Goal: Transaction & Acquisition: Book appointment/travel/reservation

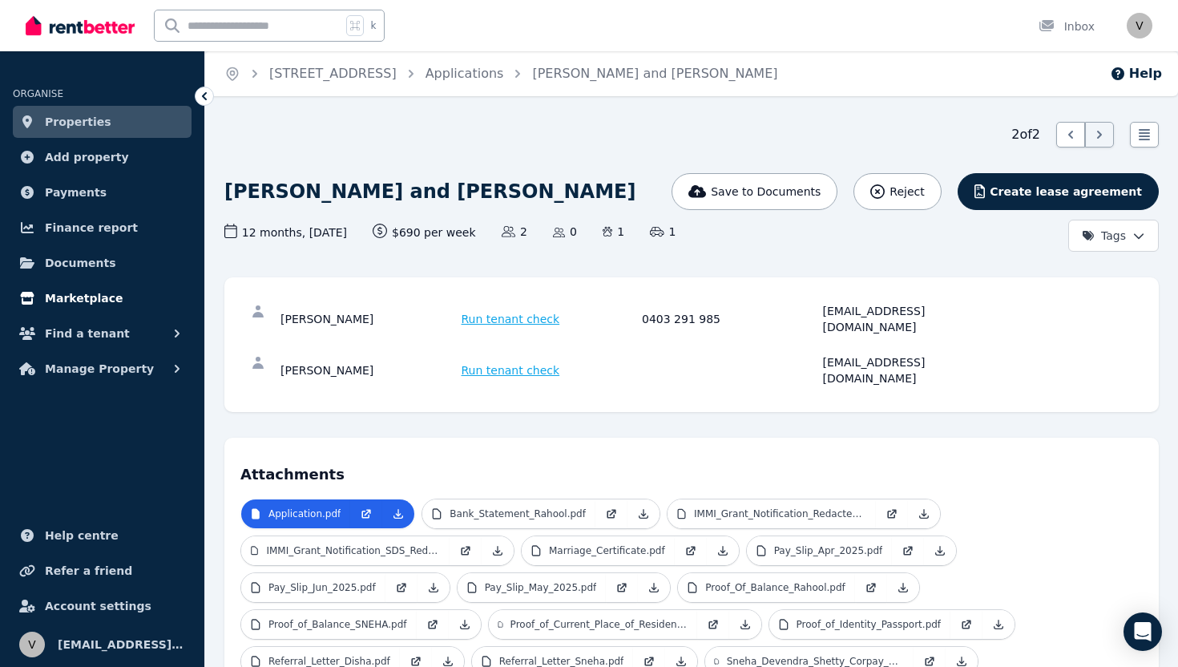
click at [97, 288] on link "Marketplace" at bounding box center [102, 298] width 179 height 32
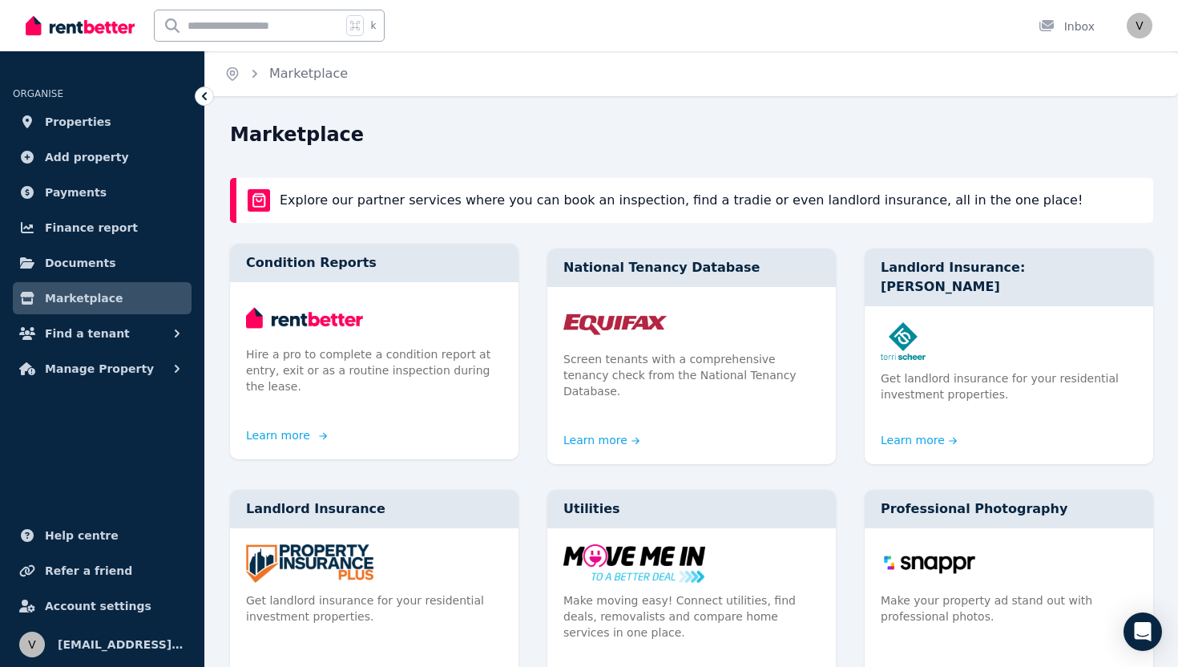
click at [288, 427] on link "Learn more" at bounding box center [284, 435] width 77 height 16
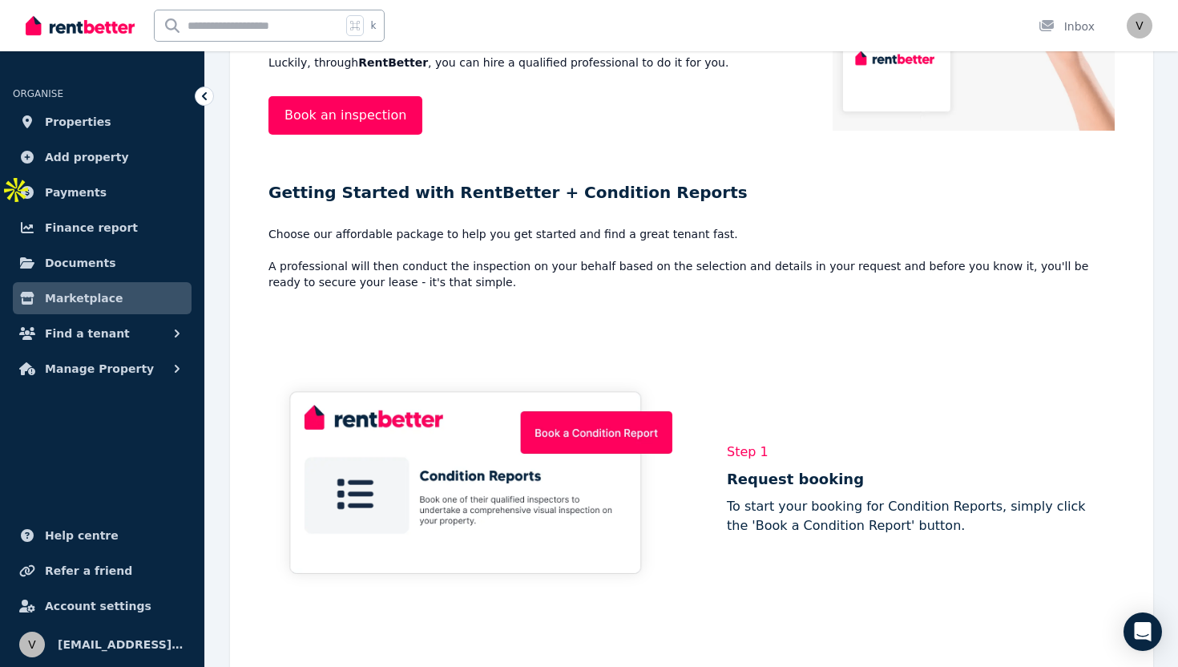
scroll to position [510, 0]
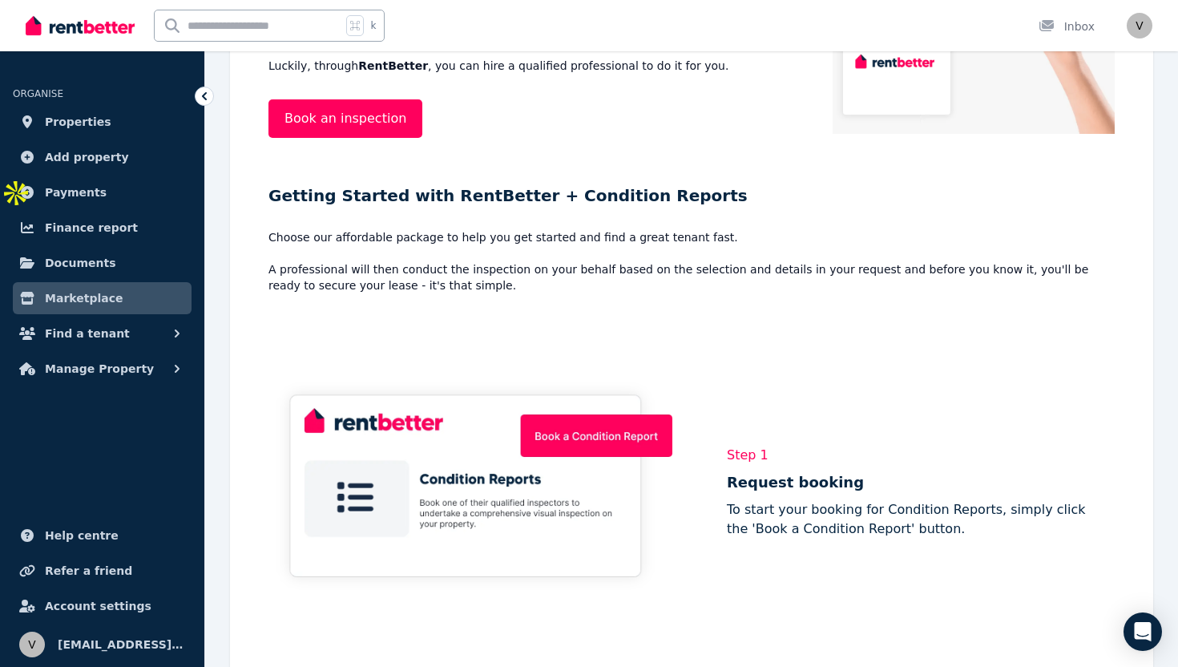
click at [390, 236] on p "Choose our affordable package to help you get started and find a great tenant f…" at bounding box center [691, 261] width 846 height 64
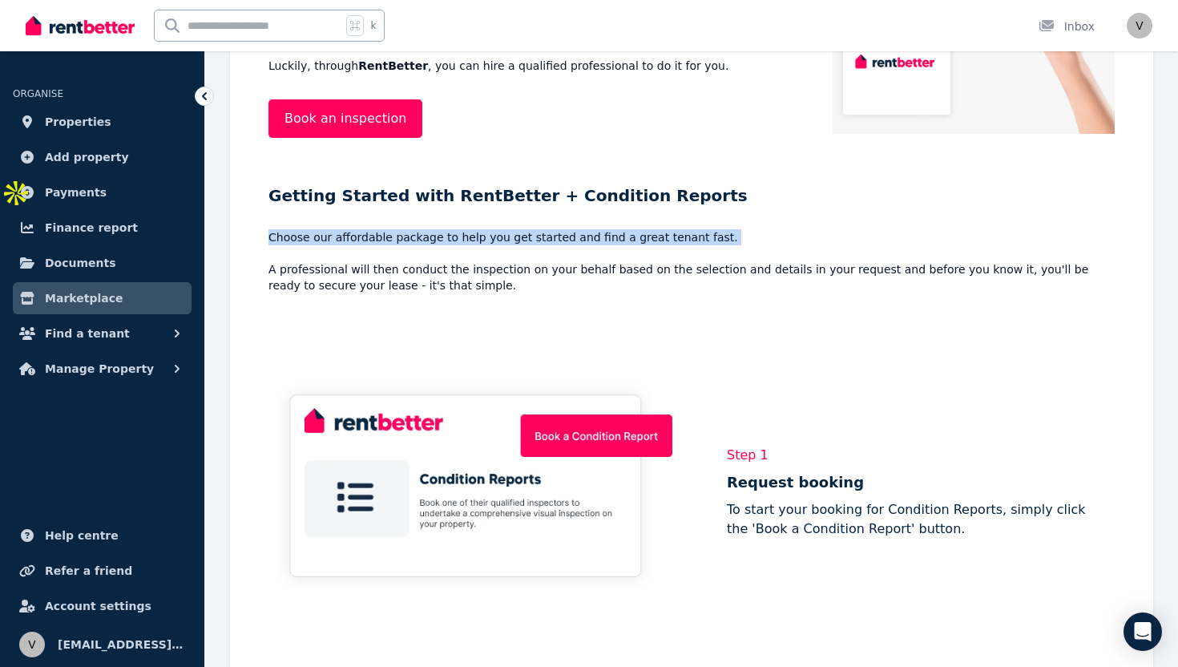
click at [390, 236] on p "Choose our affordable package to help you get started and find a great tenant f…" at bounding box center [691, 261] width 846 height 64
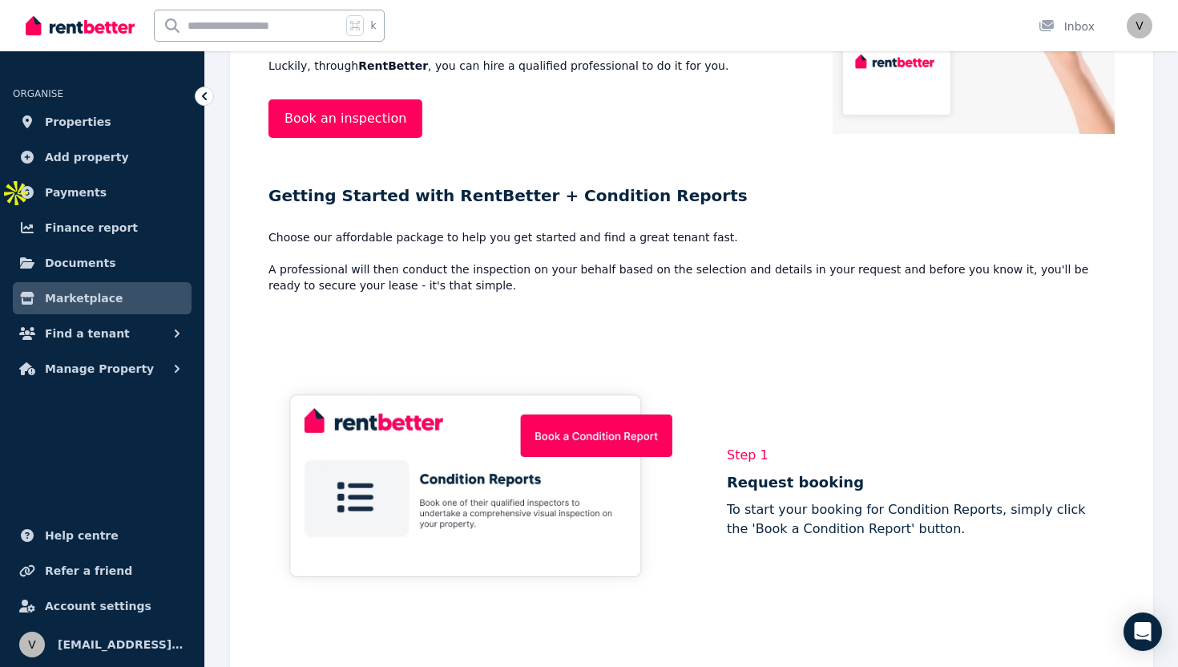
click at [390, 264] on p "Choose our affordable package to help you get started and find a great tenant f…" at bounding box center [691, 261] width 846 height 64
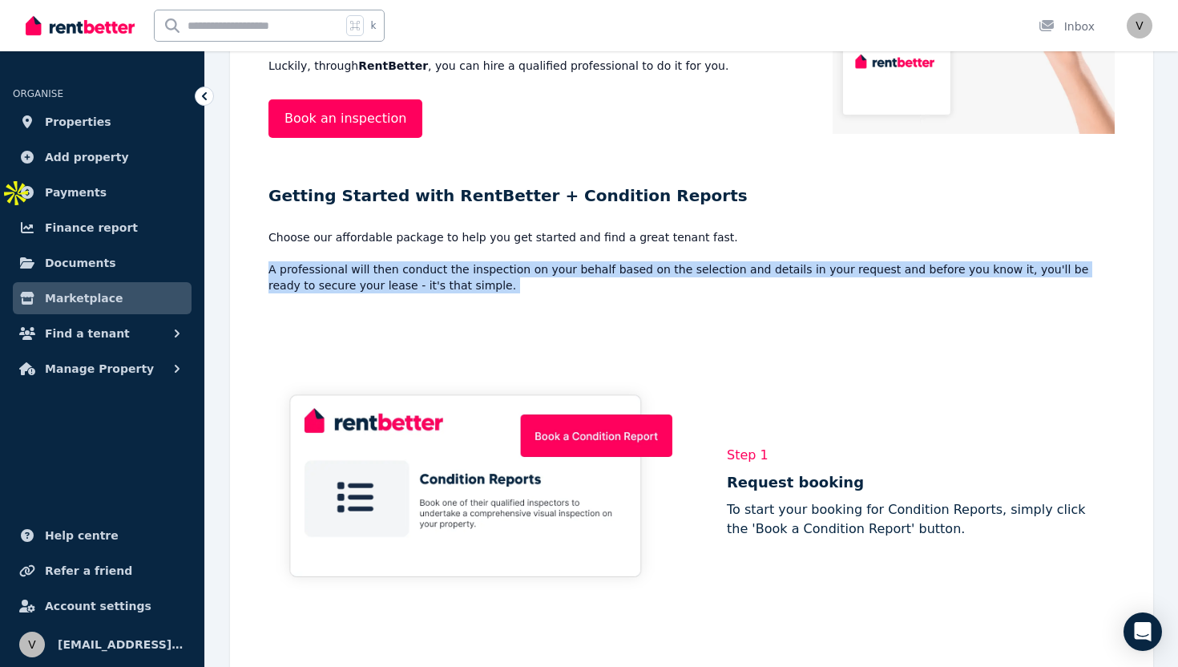
click at [390, 264] on p "Choose our affordable package to help you get started and find a great tenant f…" at bounding box center [691, 261] width 846 height 64
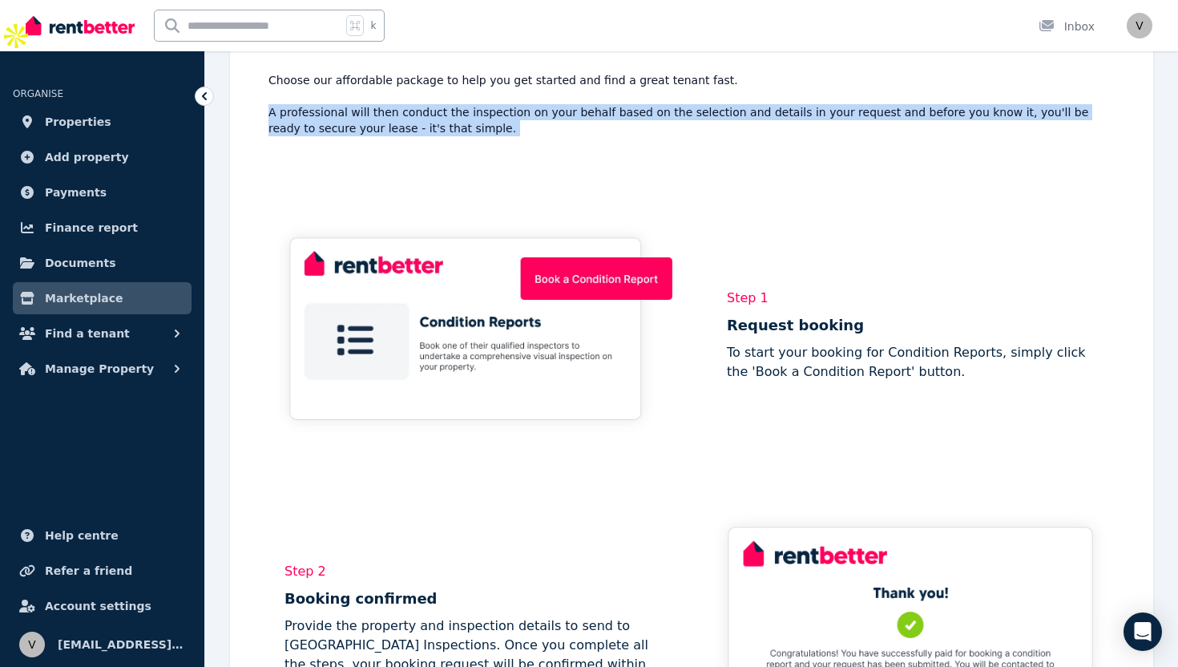
scroll to position [728, 0]
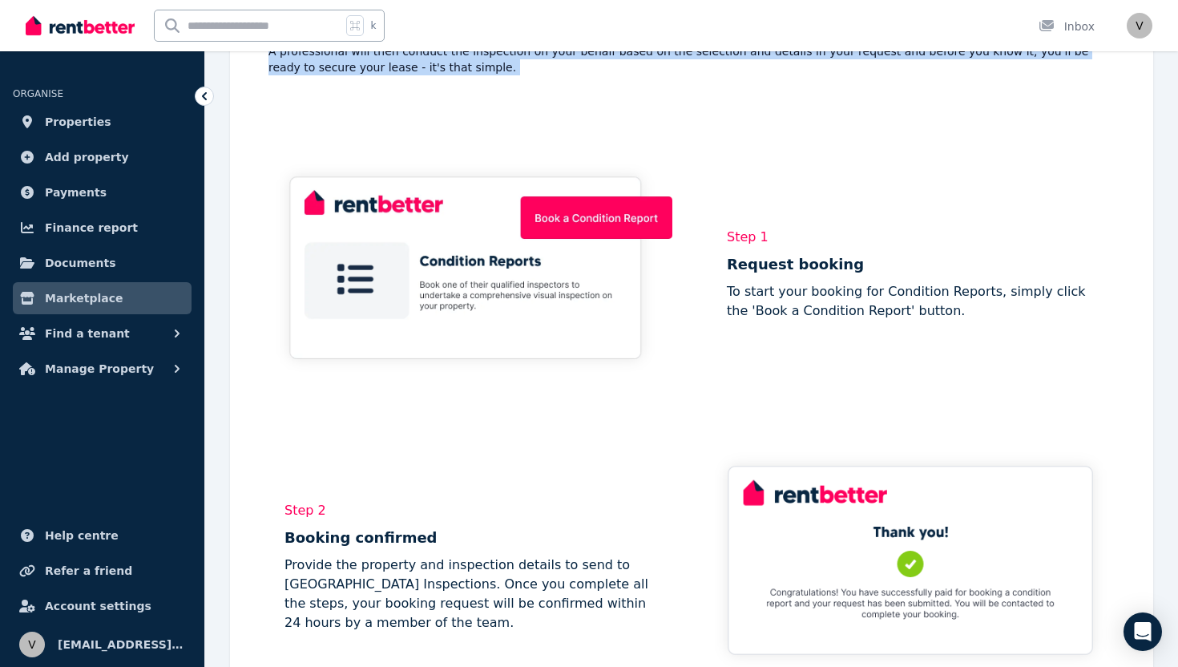
click at [639, 211] on img at bounding box center [470, 271] width 404 height 232
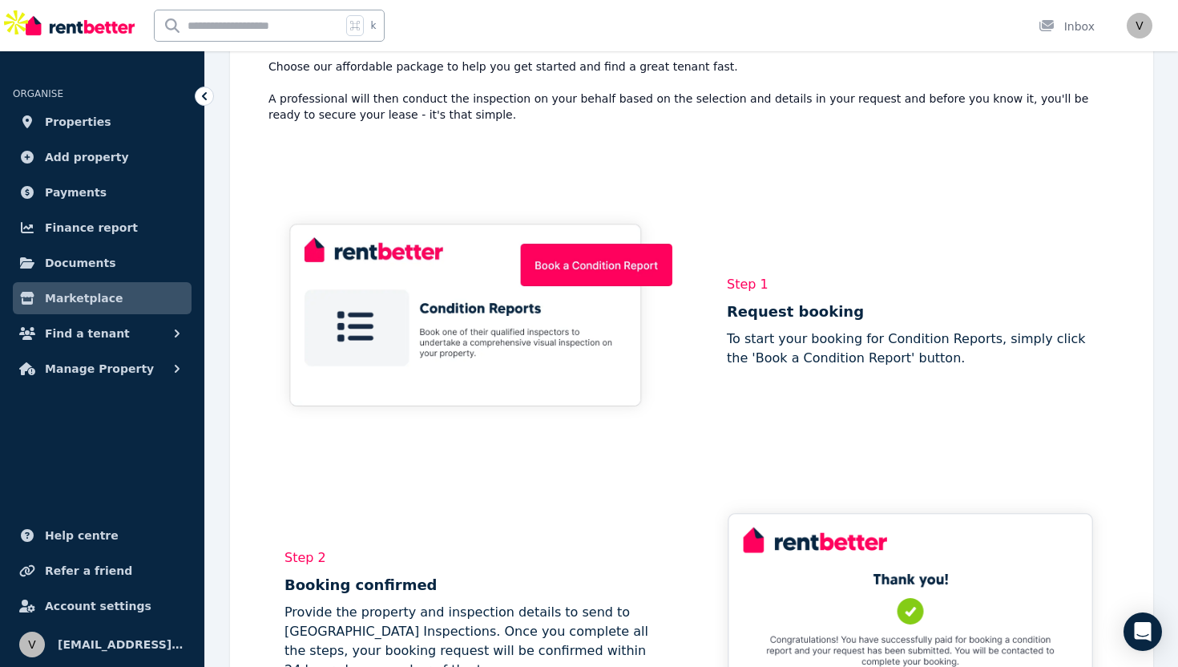
scroll to position [473, 0]
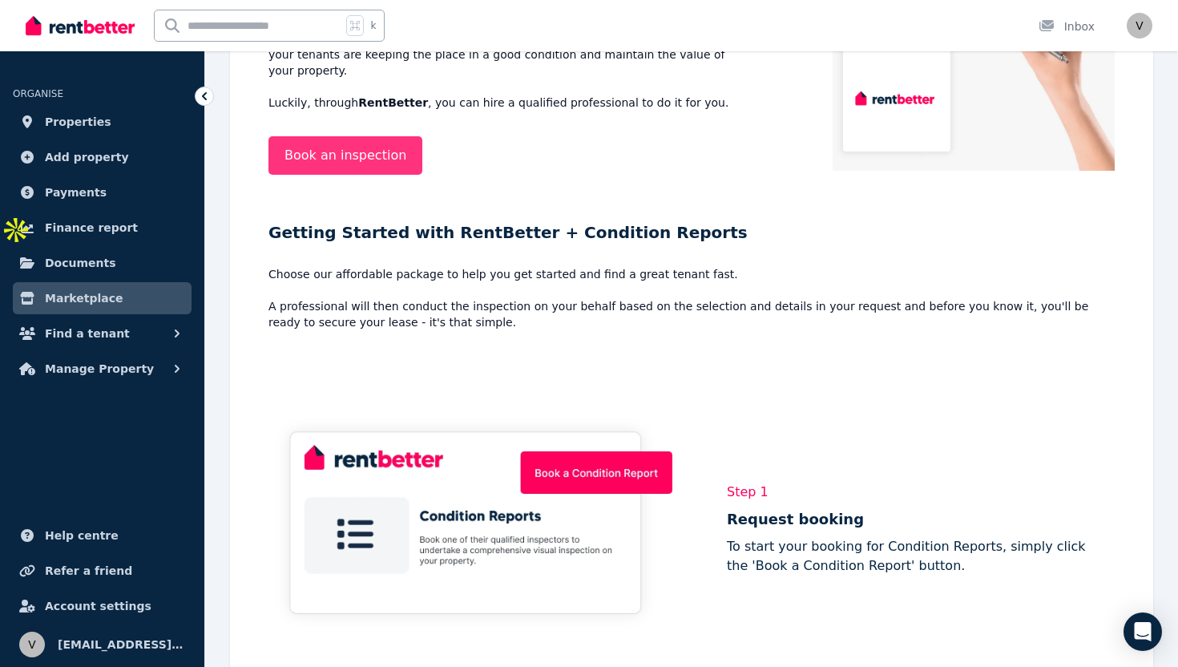
click at [390, 136] on link "Book an inspection" at bounding box center [345, 155] width 154 height 38
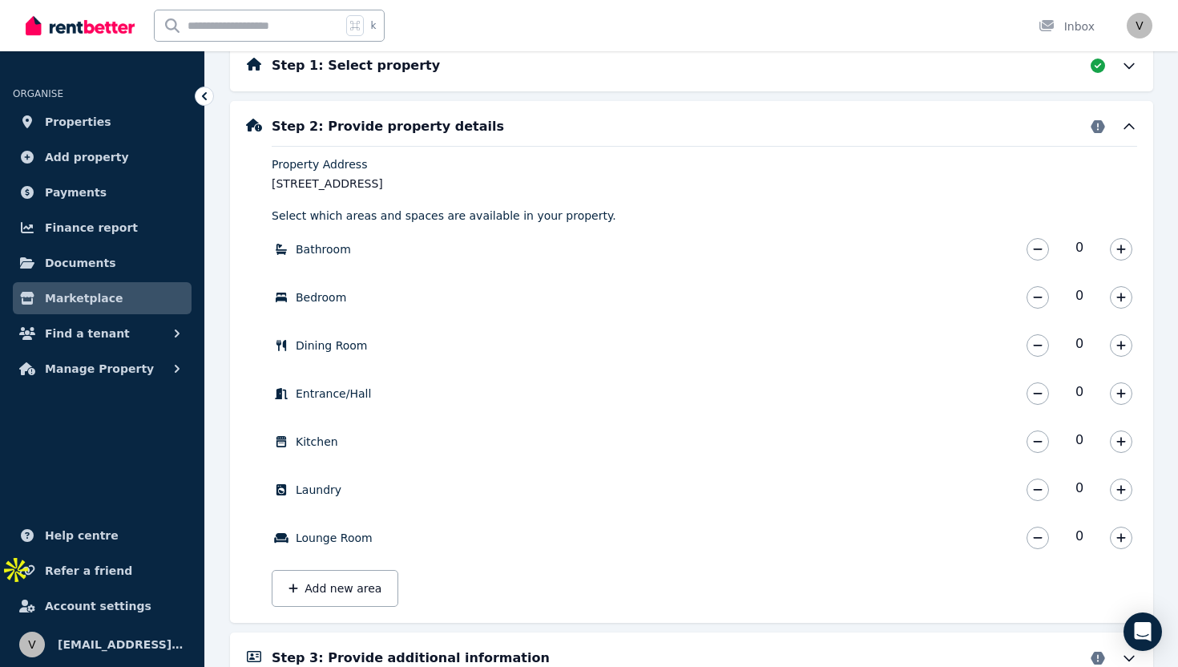
scroll to position [135, 0]
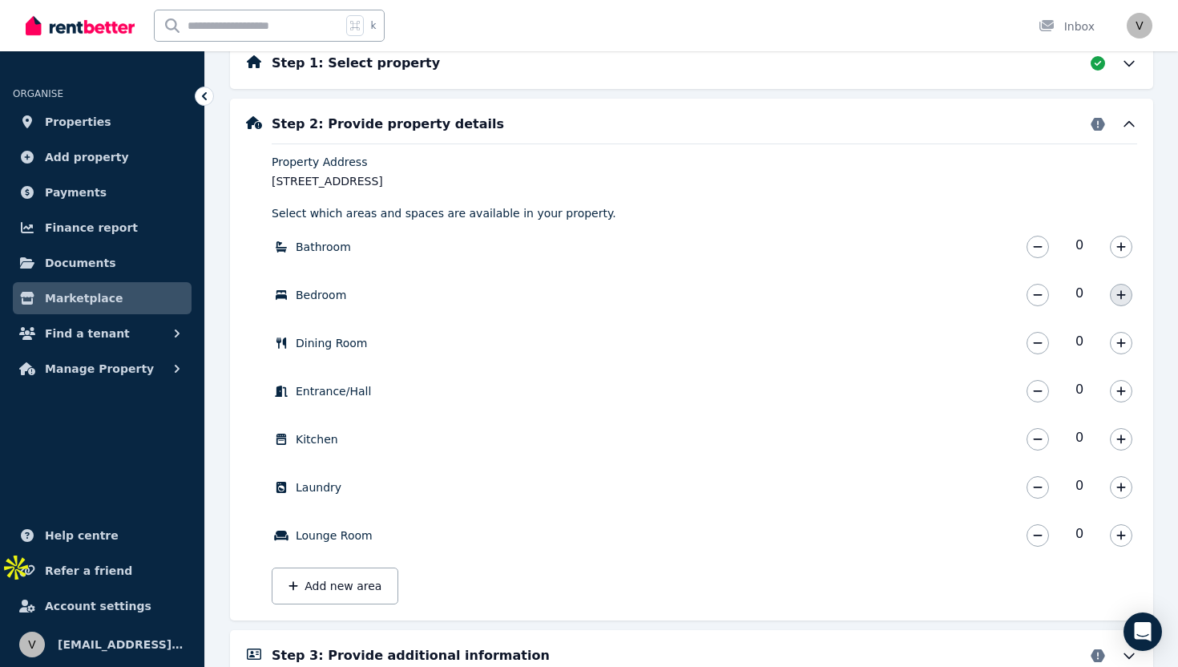
click at [1127, 299] on button "button" at bounding box center [1121, 295] width 22 height 22
click at [1119, 251] on icon "button" at bounding box center [1121, 246] width 10 height 11
click at [1119, 345] on icon "button" at bounding box center [1121, 342] width 10 height 11
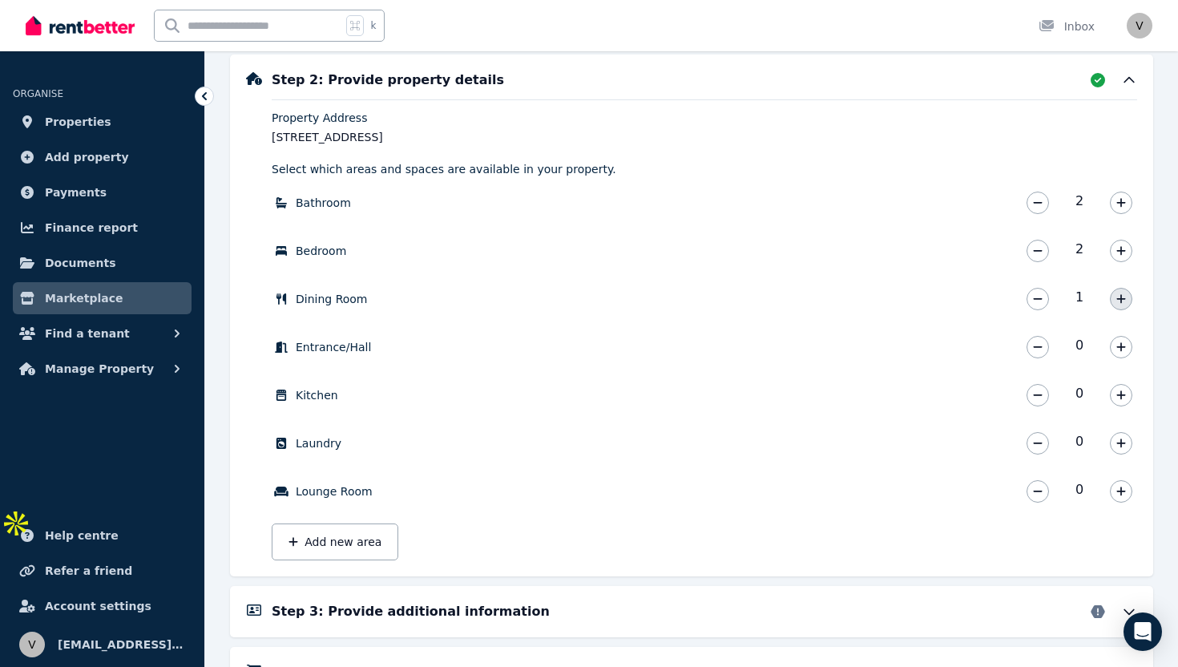
scroll to position [182, 0]
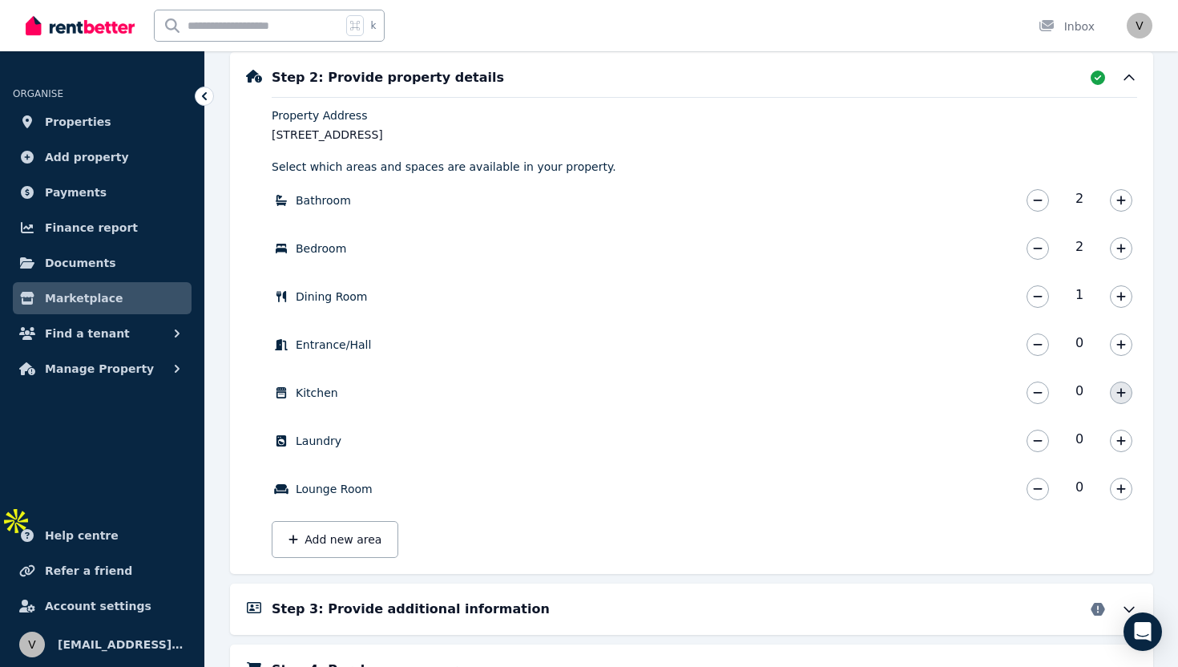
click at [1116, 388] on icon "button" at bounding box center [1121, 392] width 10 height 11
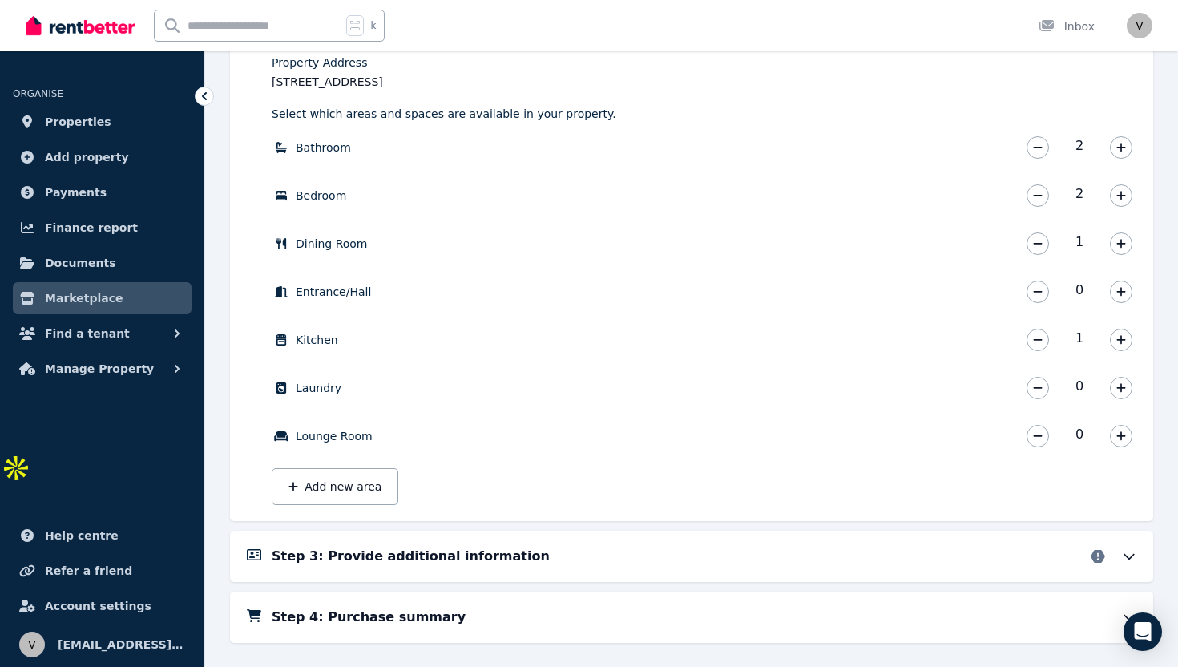
scroll to position [217, 0]
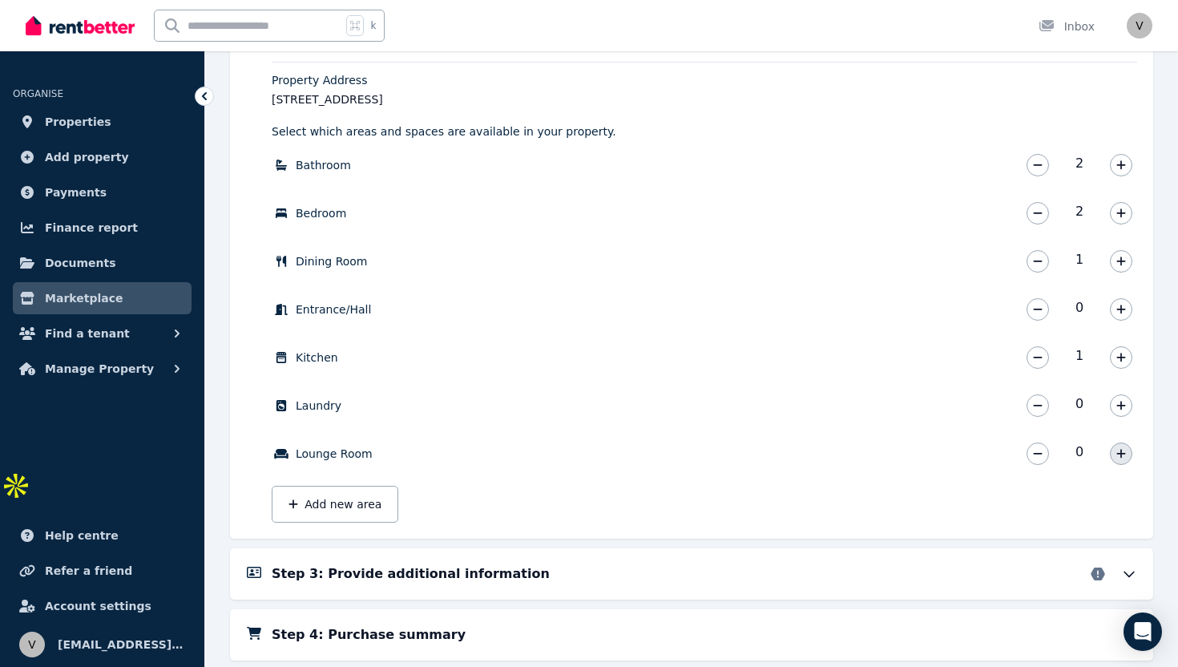
click at [1119, 458] on icon "button" at bounding box center [1121, 453] width 10 height 11
click at [1035, 265] on icon "button" at bounding box center [1038, 261] width 10 height 11
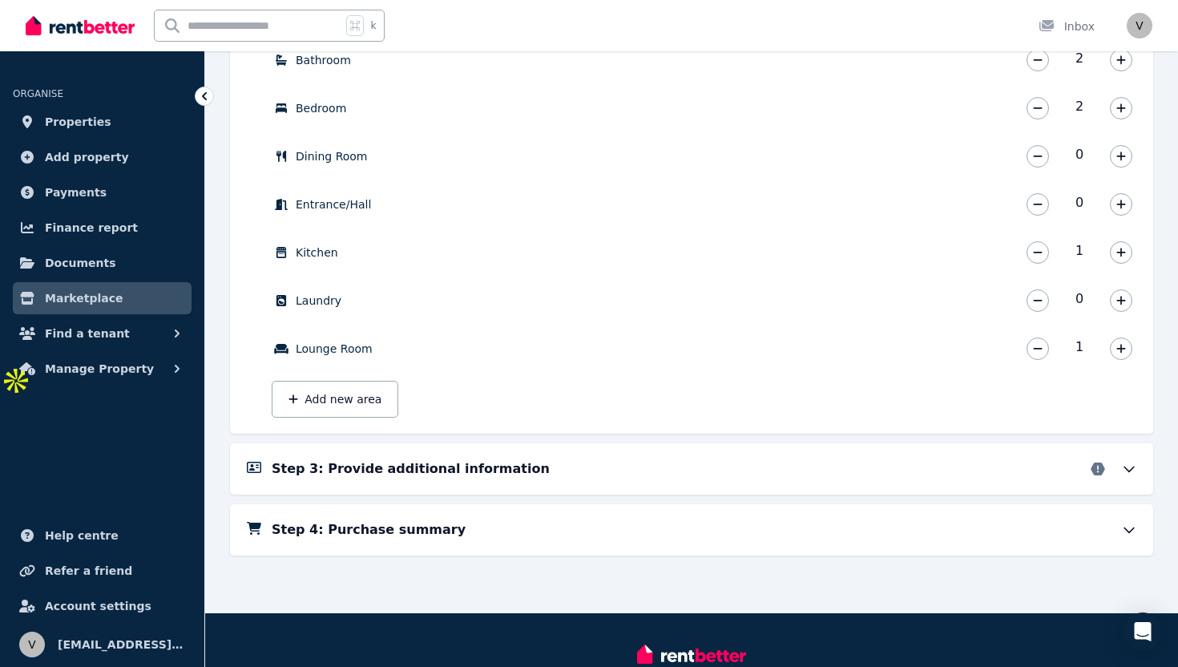
scroll to position [434, 0]
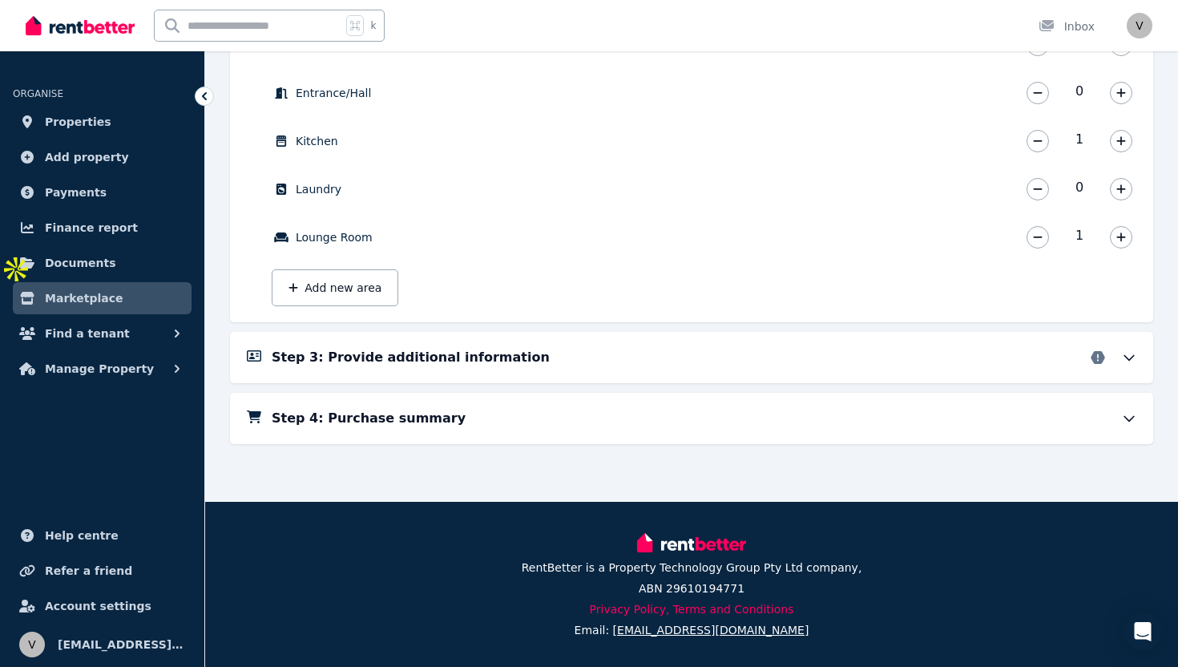
click at [827, 357] on div "Step 3: Provide additional information" at bounding box center [704, 357] width 865 height 19
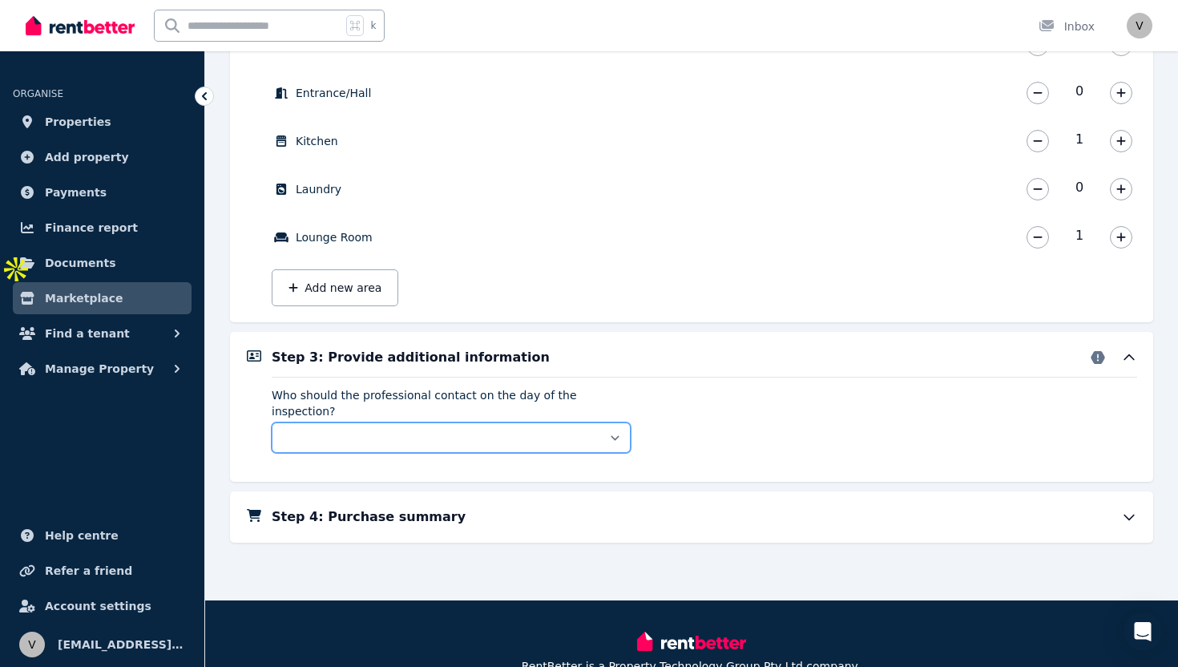
click at [621, 423] on select "** ****** *****" at bounding box center [451, 437] width 359 height 30
select select "**********"
click at [272, 422] on select "** ****** *****" at bounding box center [451, 437] width 359 height 30
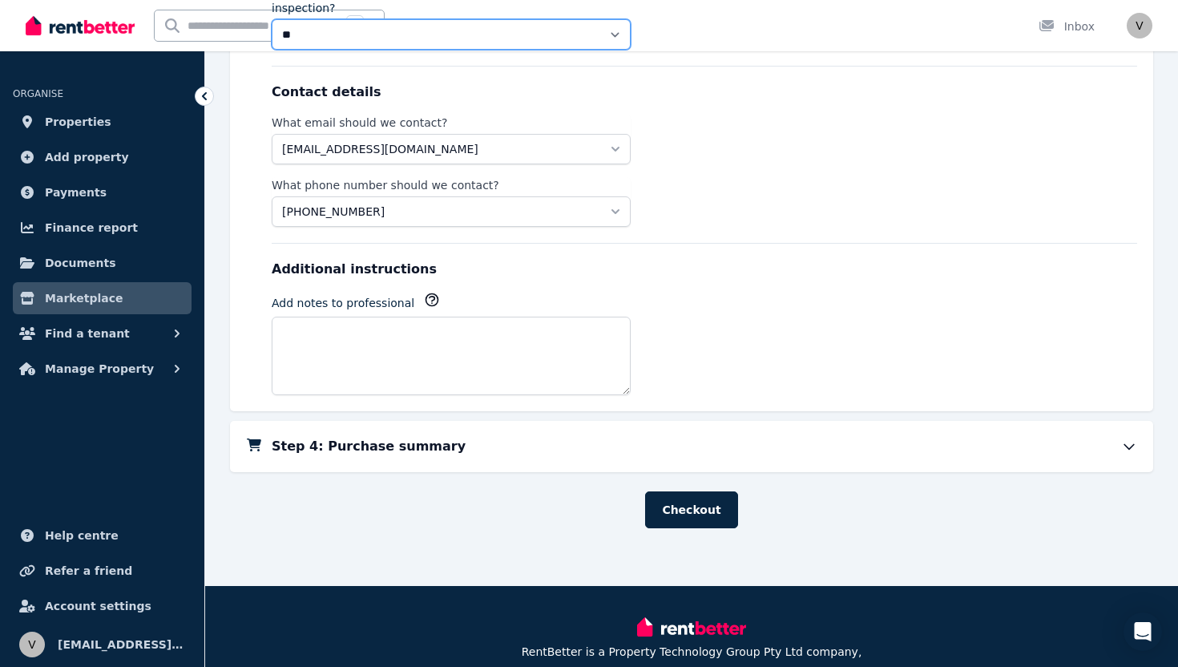
scroll to position [889, 0]
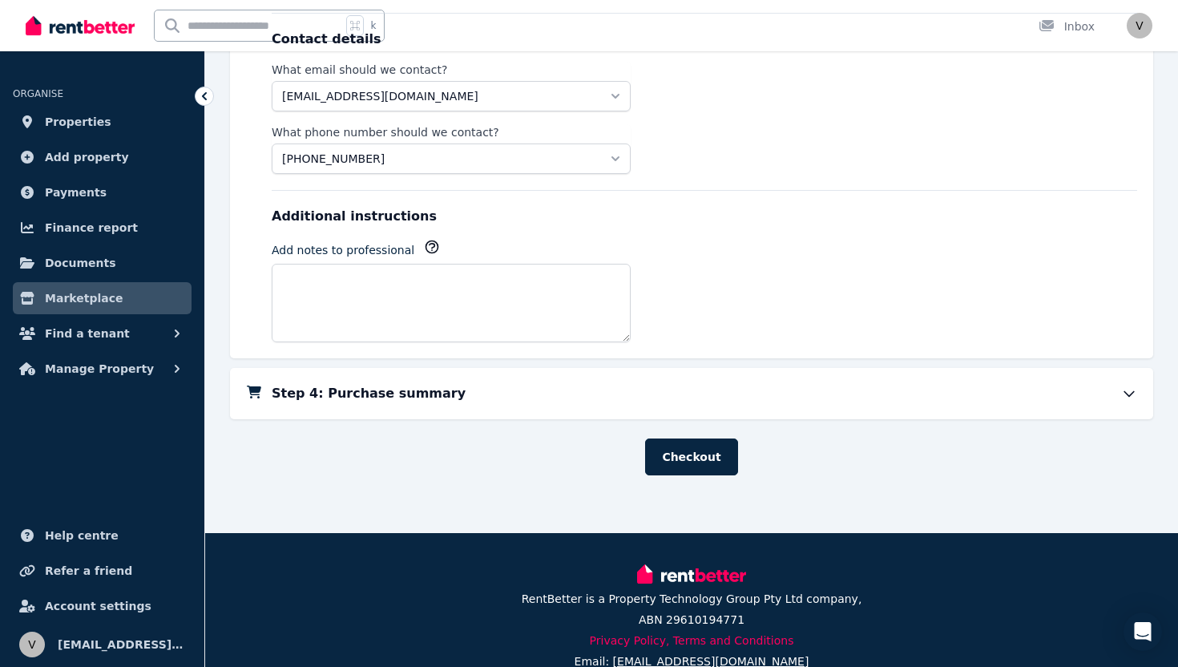
drag, startPoint x: 691, startPoint y: 437, endPoint x: 708, endPoint y: 397, distance: 43.5
click at [710, 384] on div "Step 4: Purchase summary" at bounding box center [704, 393] width 865 height 19
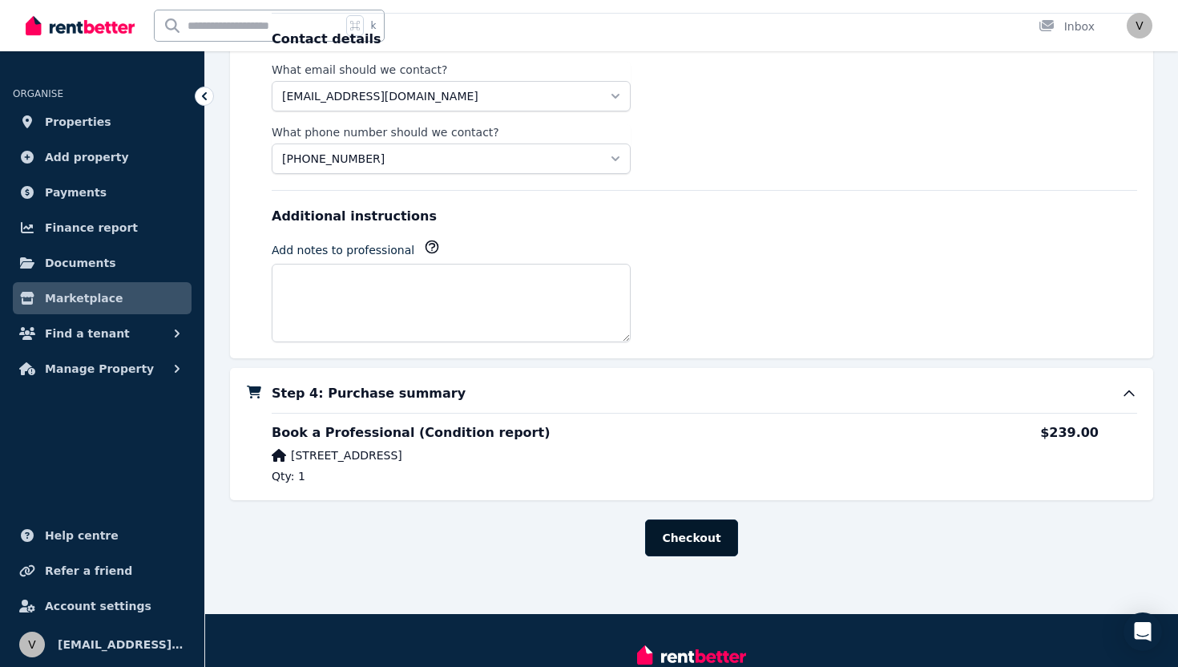
click at [684, 522] on button "Checkout" at bounding box center [691, 537] width 92 height 37
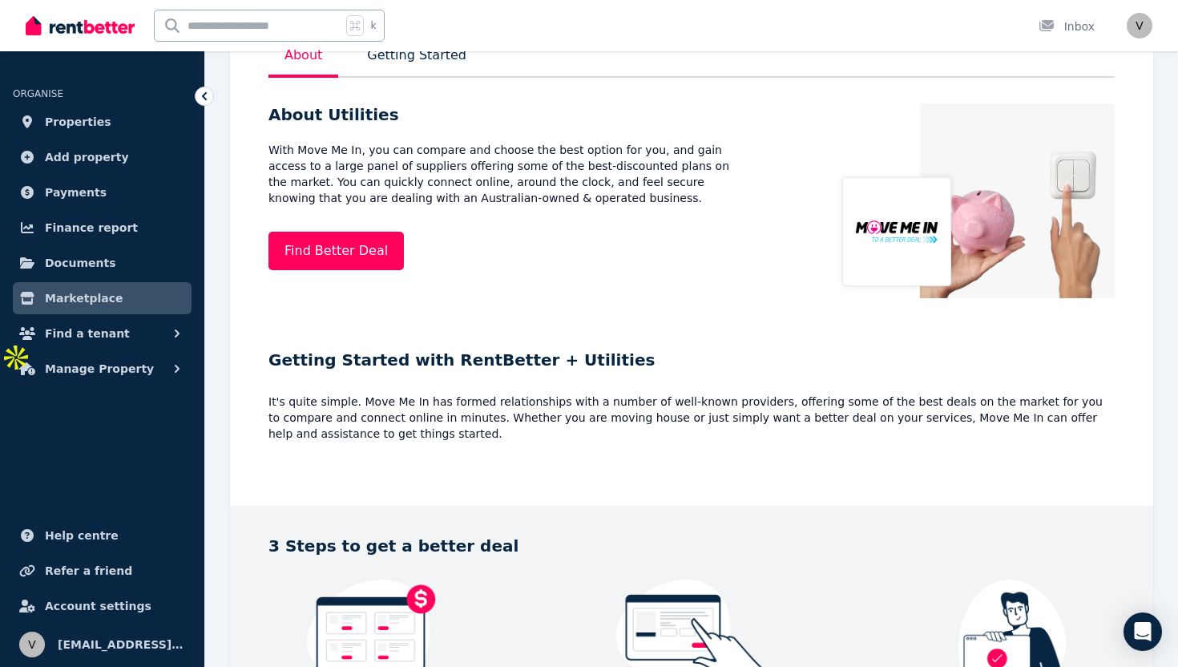
scroll to position [327, 0]
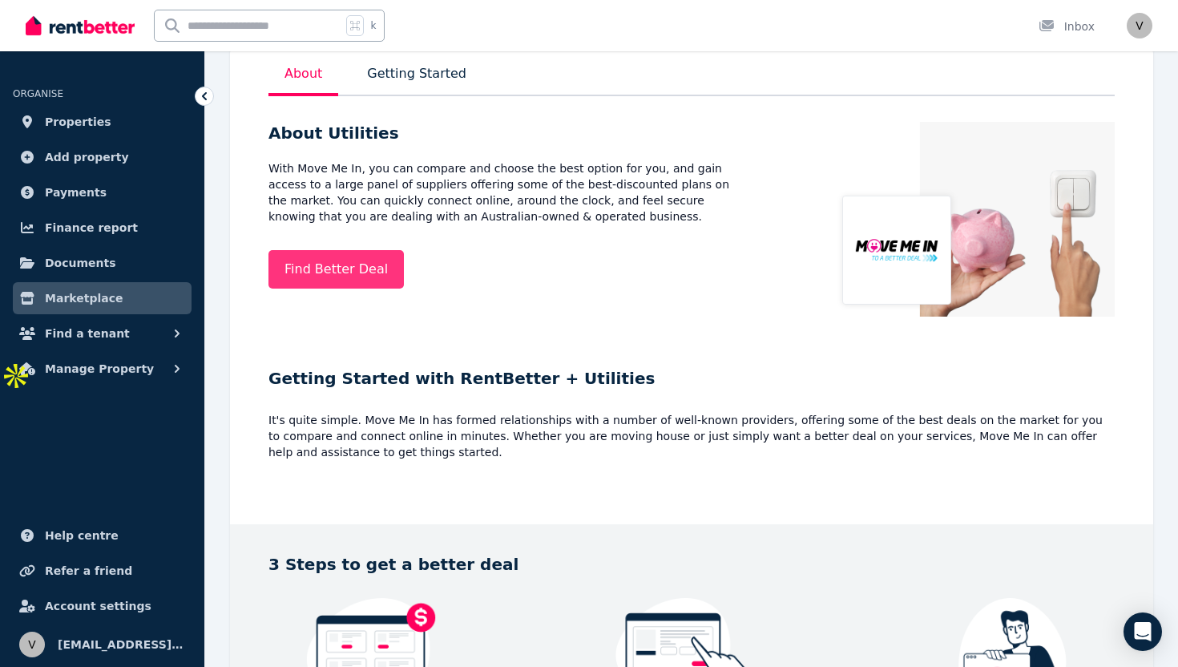
click at [369, 260] on link "Find Better Deal" at bounding box center [335, 269] width 135 height 38
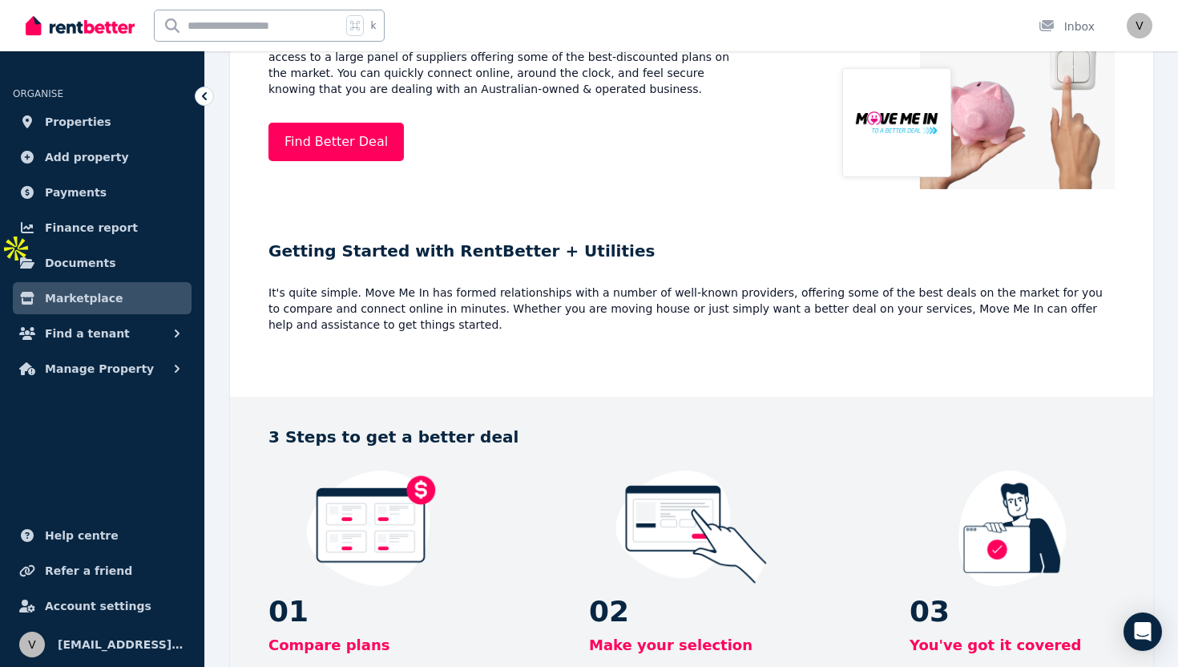
scroll to position [360, 0]
